Goal: Information Seeking & Learning: Check status

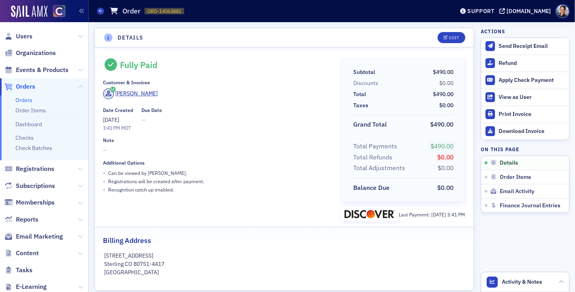
click at [34, 38] on span "Users" at bounding box center [44, 36] width 88 height 17
click at [27, 38] on span "Users" at bounding box center [24, 36] width 17 height 9
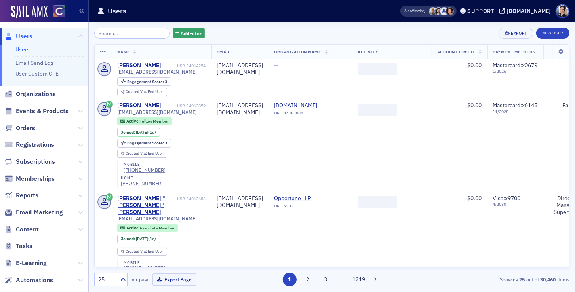
click at [126, 34] on input "search" at bounding box center [132, 33] width 76 height 11
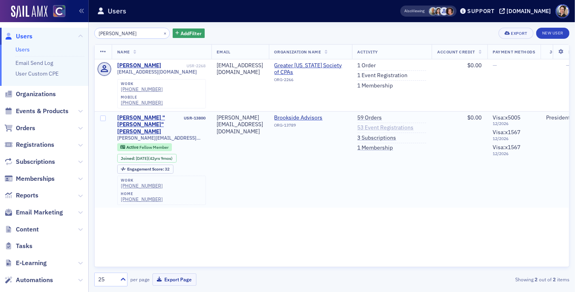
type input "bedell"
click at [395, 124] on link "53 Event Registrations" at bounding box center [385, 127] width 56 height 7
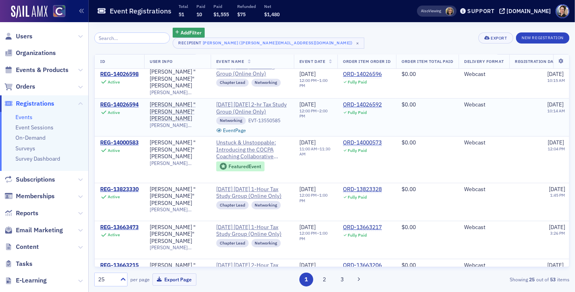
scroll to position [16, 0]
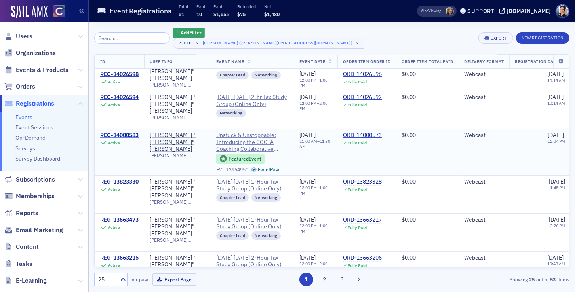
click at [127, 139] on div "REG-14000583" at bounding box center [119, 135] width 38 height 7
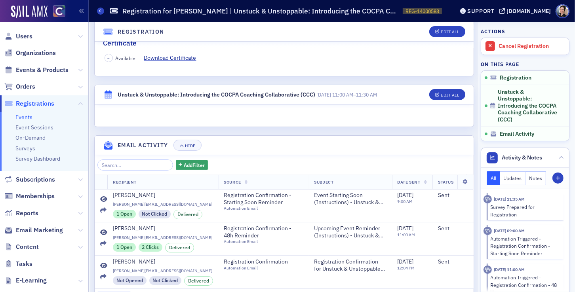
scroll to position [224, 0]
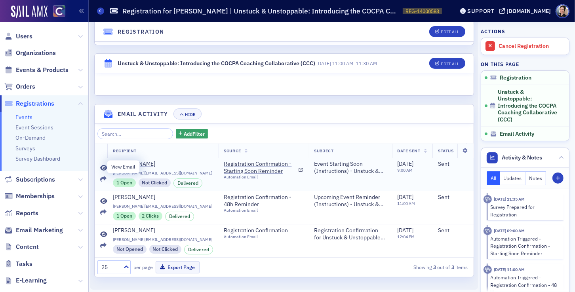
click at [105, 165] on icon at bounding box center [103, 168] width 7 height 6
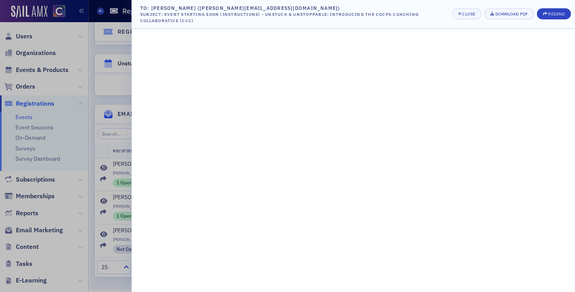
click at [89, 139] on div at bounding box center [287, 146] width 575 height 292
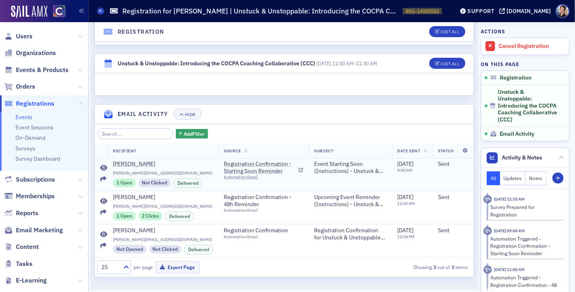
scroll to position [0, 0]
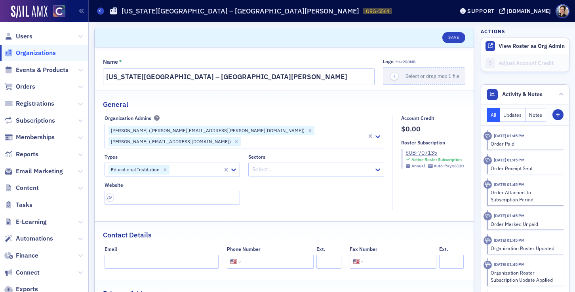
select select "US"
click at [31, 156] on span "Reports" at bounding box center [27, 154] width 23 height 9
